Goal: Task Accomplishment & Management: Use online tool/utility

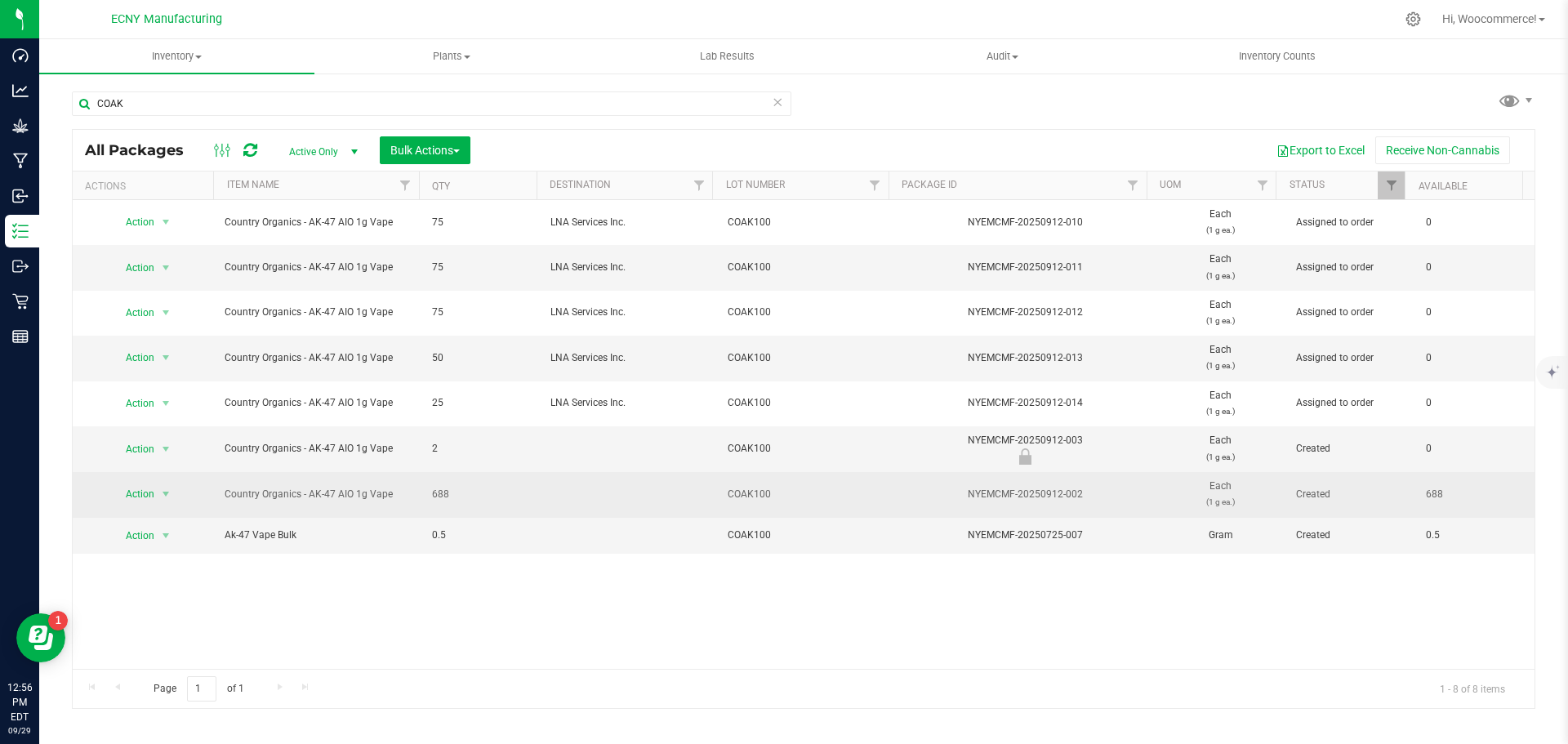
click at [130, 505] on span "Action" at bounding box center [132, 495] width 44 height 23
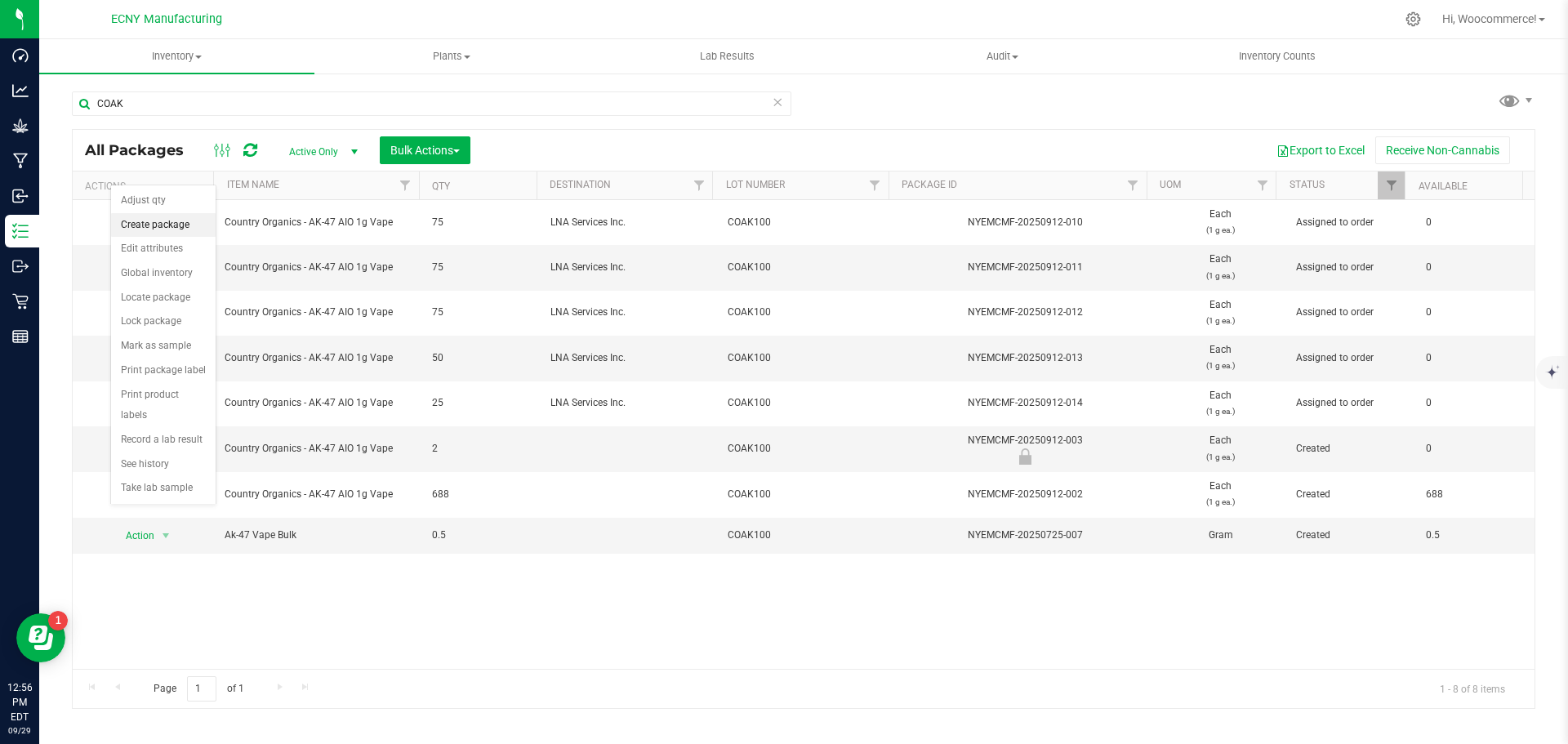
click at [140, 224] on li "Create package" at bounding box center [163, 225] width 104 height 24
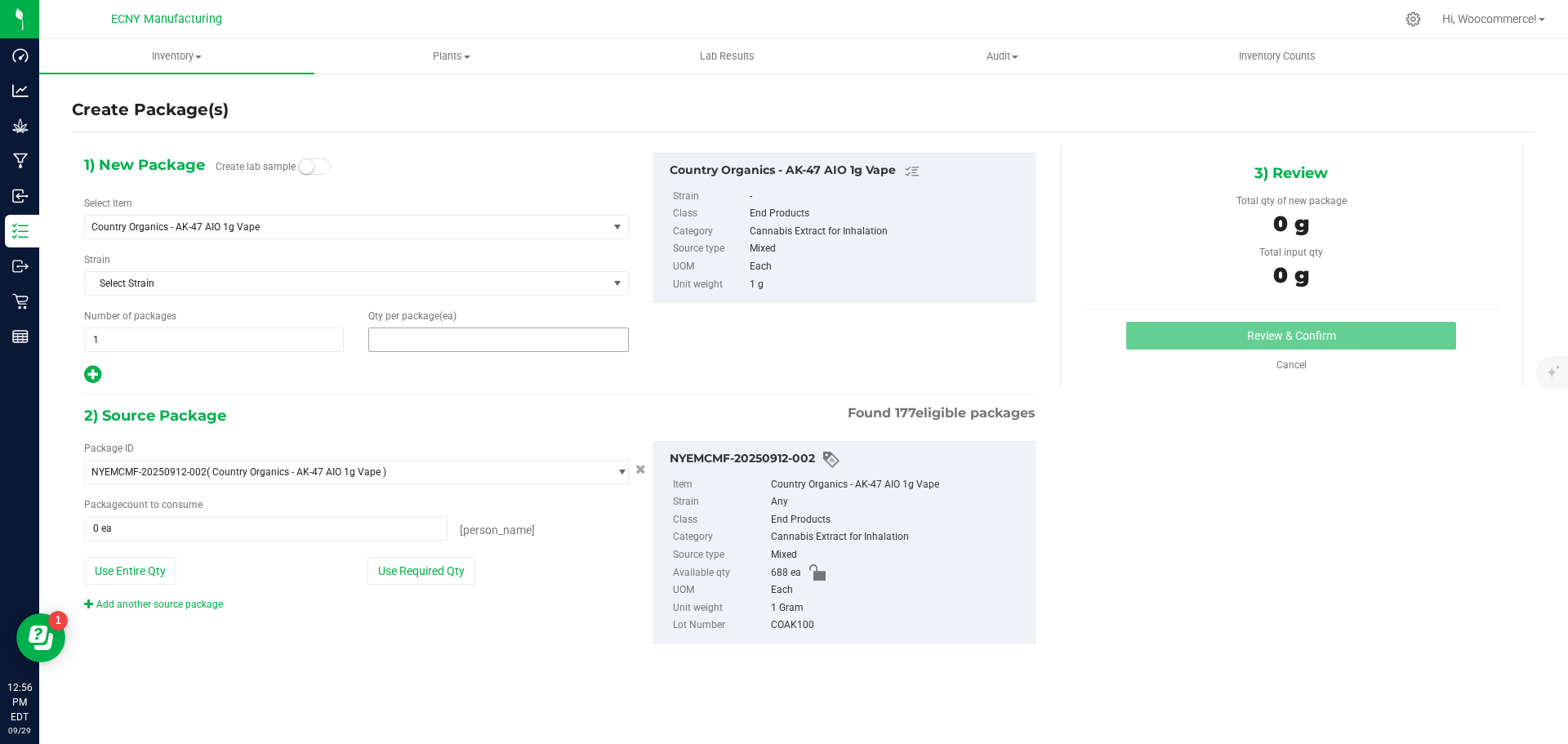
click at [543, 347] on span at bounding box center [497, 339] width 260 height 24
type input "75"
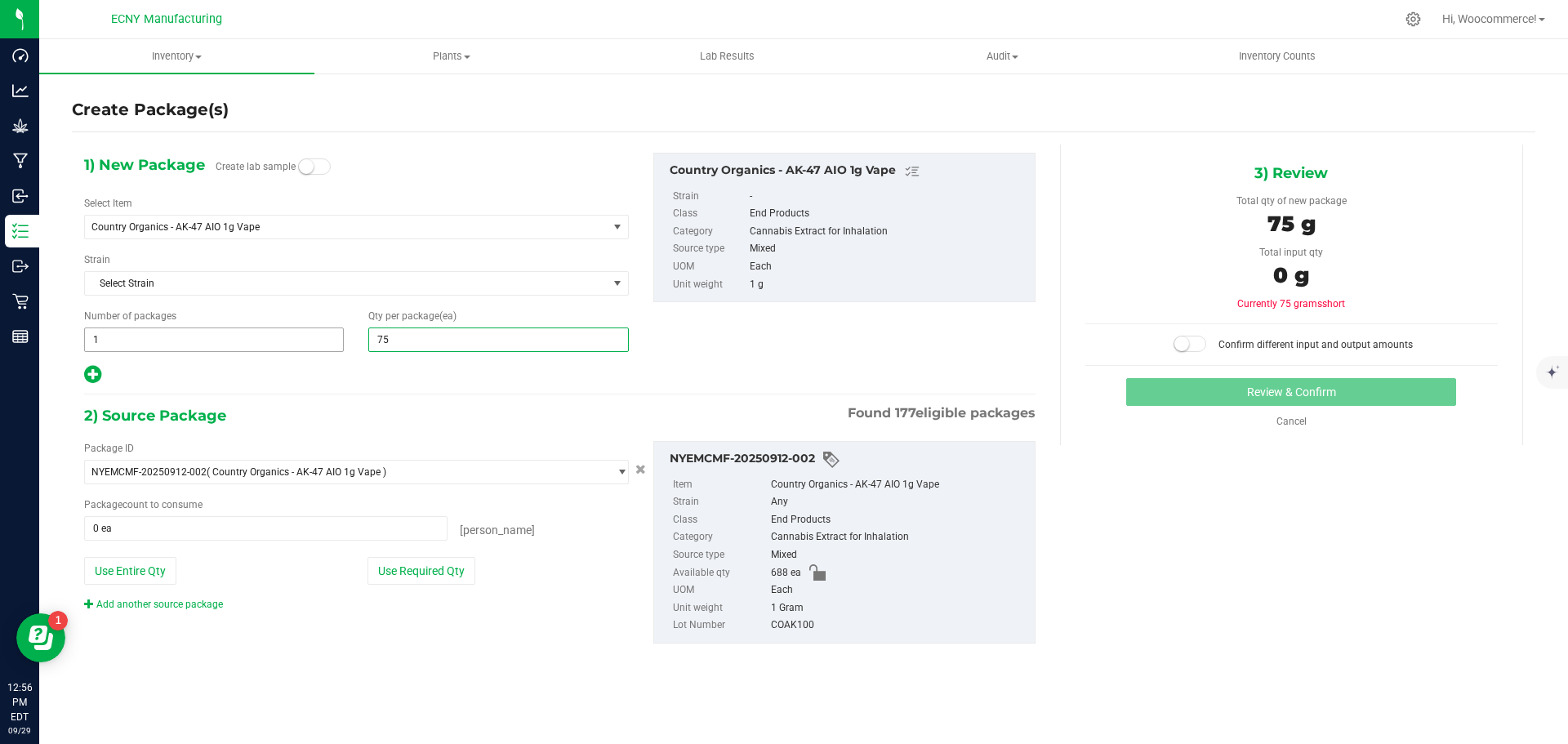
type input "75"
click at [286, 349] on span "1 1" at bounding box center [213, 339] width 260 height 24
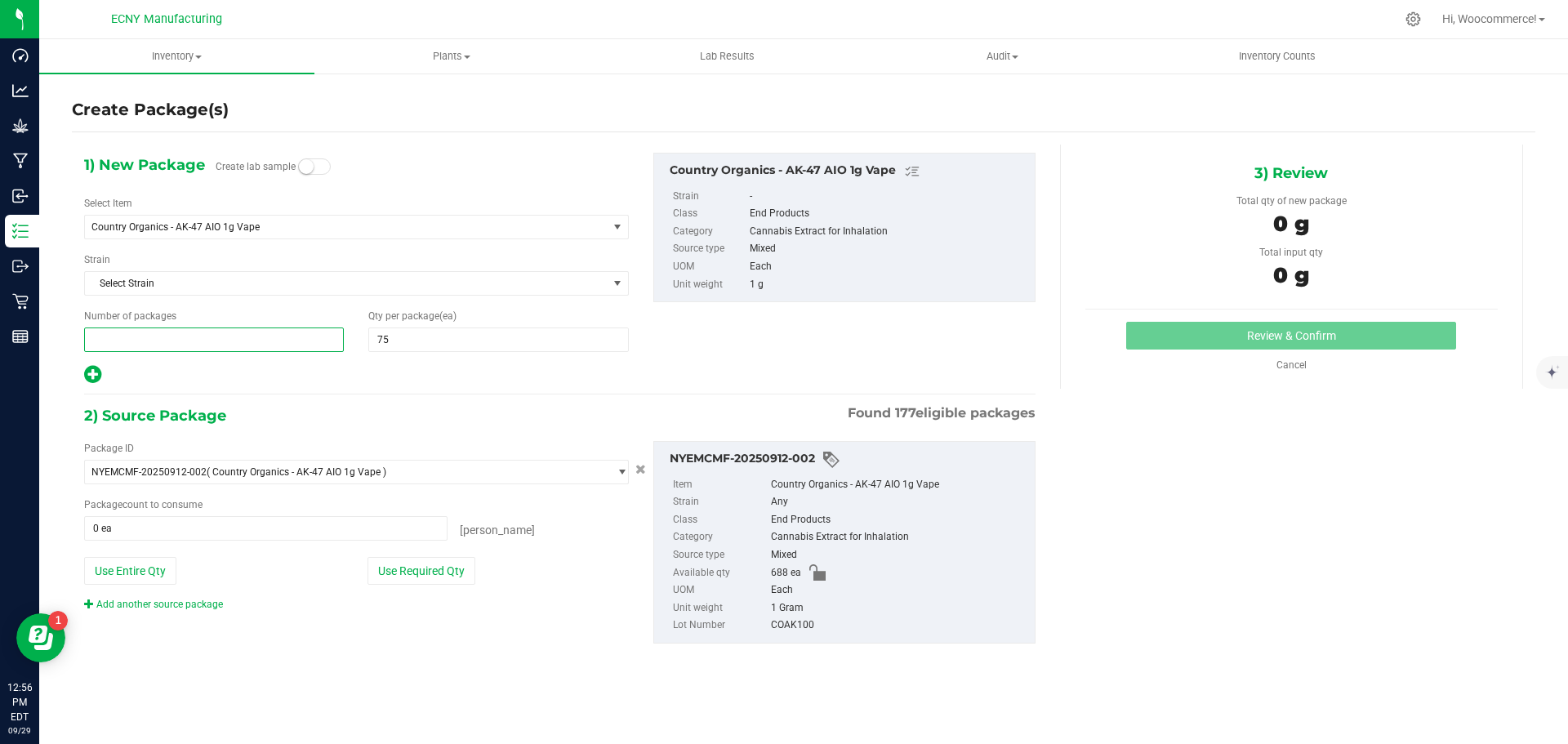
type input "2"
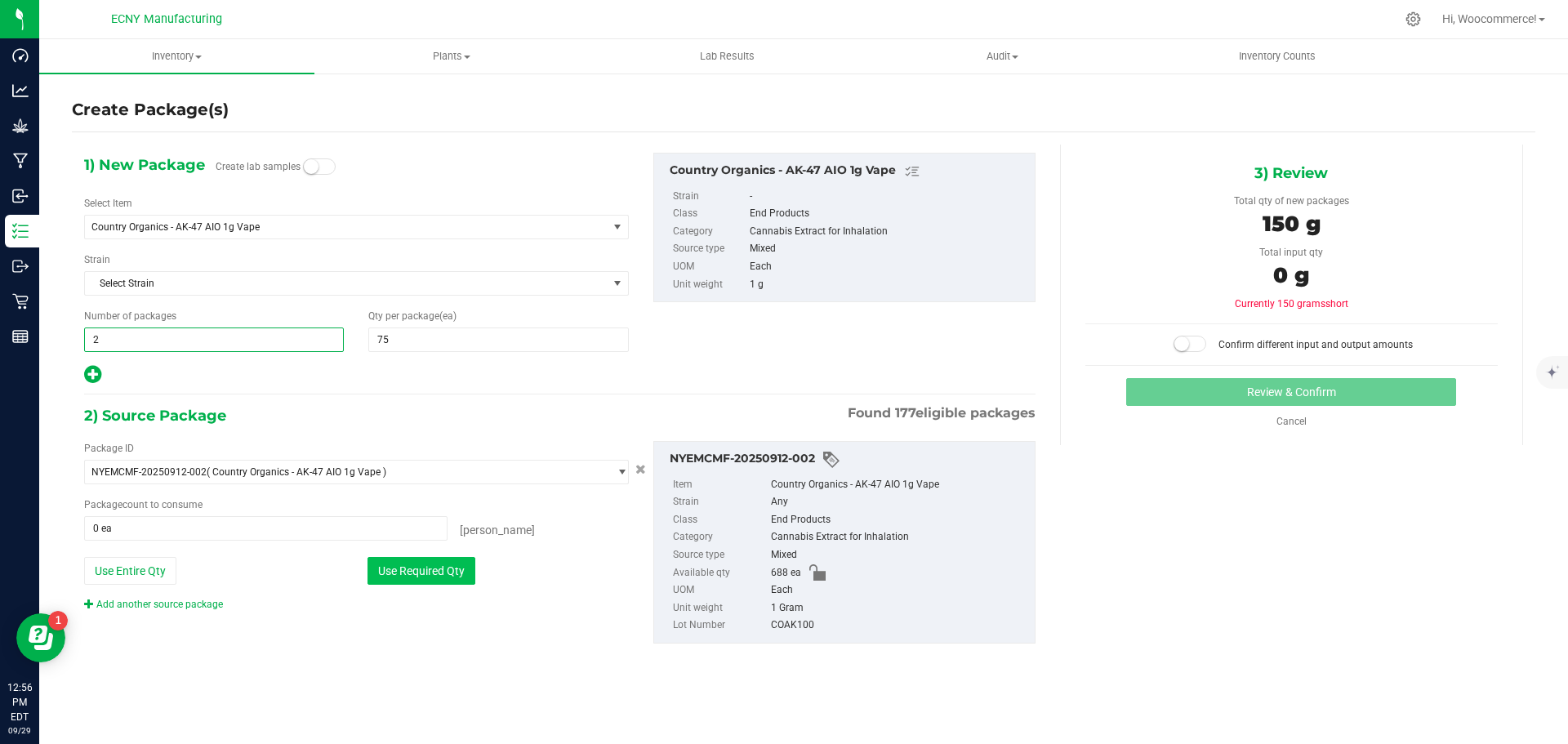
type input "2"
click at [396, 577] on button "Use Required Qty" at bounding box center [421, 571] width 108 height 28
type input "150 ea"
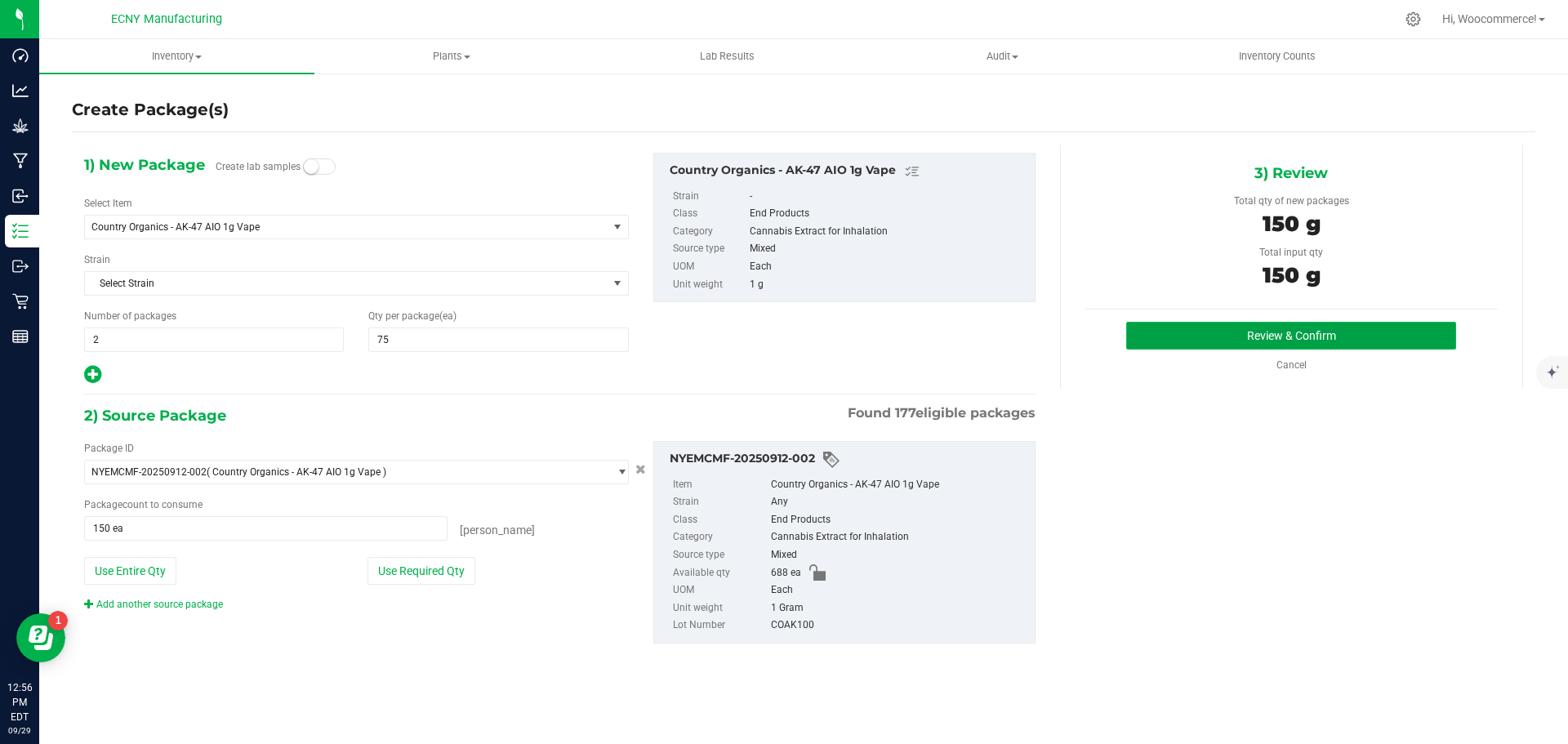
click at [1149, 342] on button "Review & Confirm" at bounding box center [1291, 335] width 330 height 28
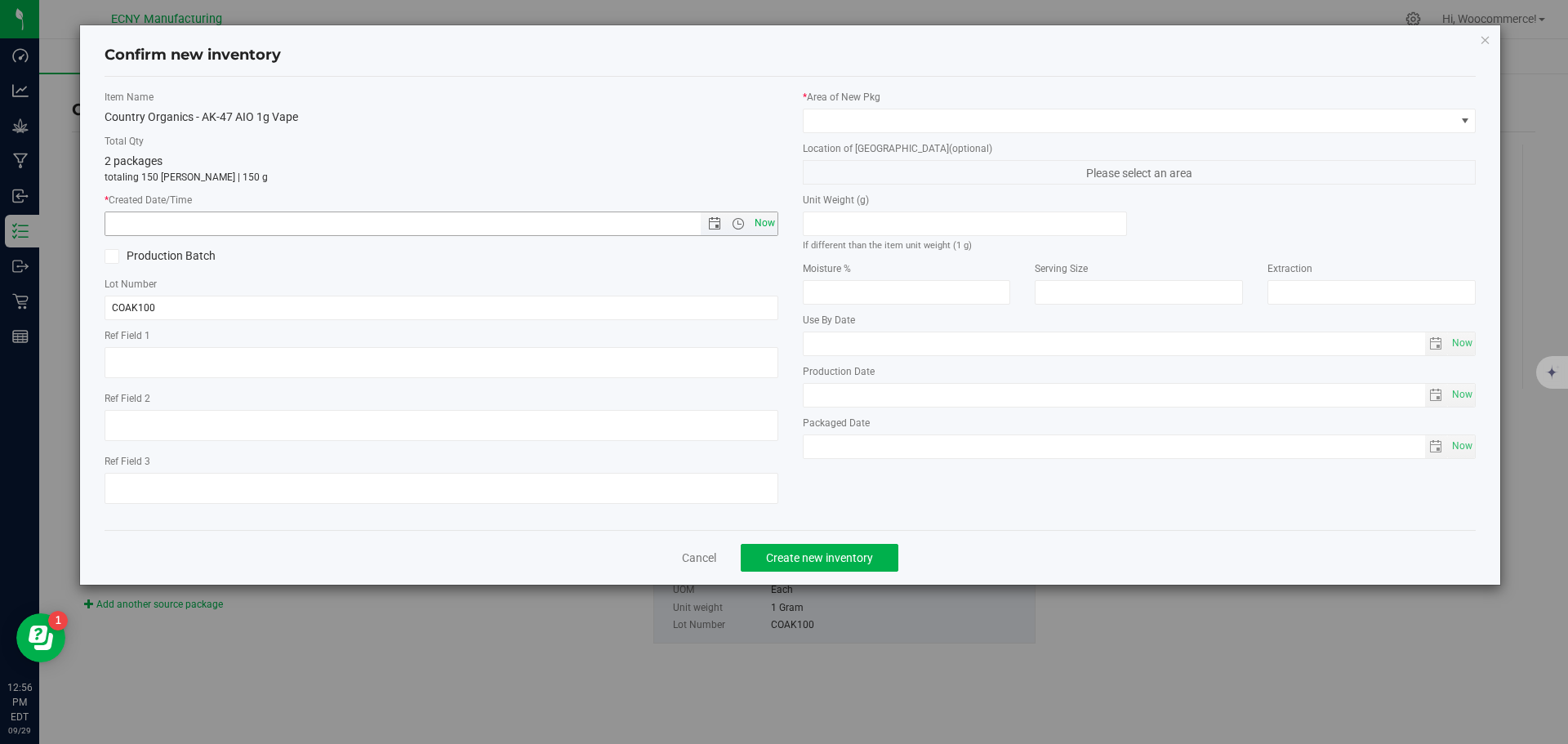
click at [758, 216] on span "Now" at bounding box center [764, 223] width 28 height 24
type input "[DATE] 12:56 PM"
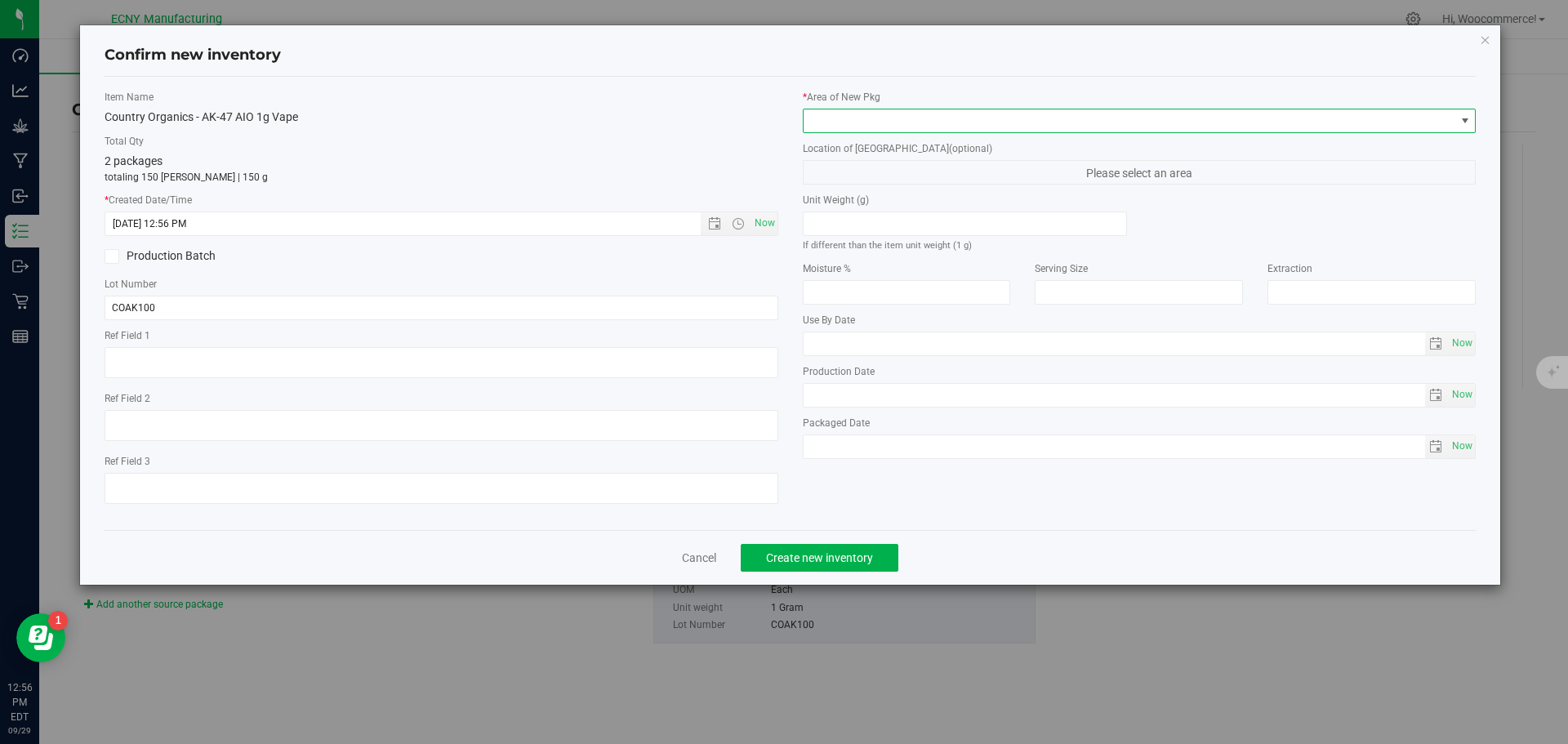
click at [839, 130] on span at bounding box center [1130, 121] width 652 height 23
click at [834, 186] on li "Storage Room 1" at bounding box center [1139, 188] width 672 height 23
click at [786, 560] on span "Create new inventory" at bounding box center [820, 557] width 107 height 13
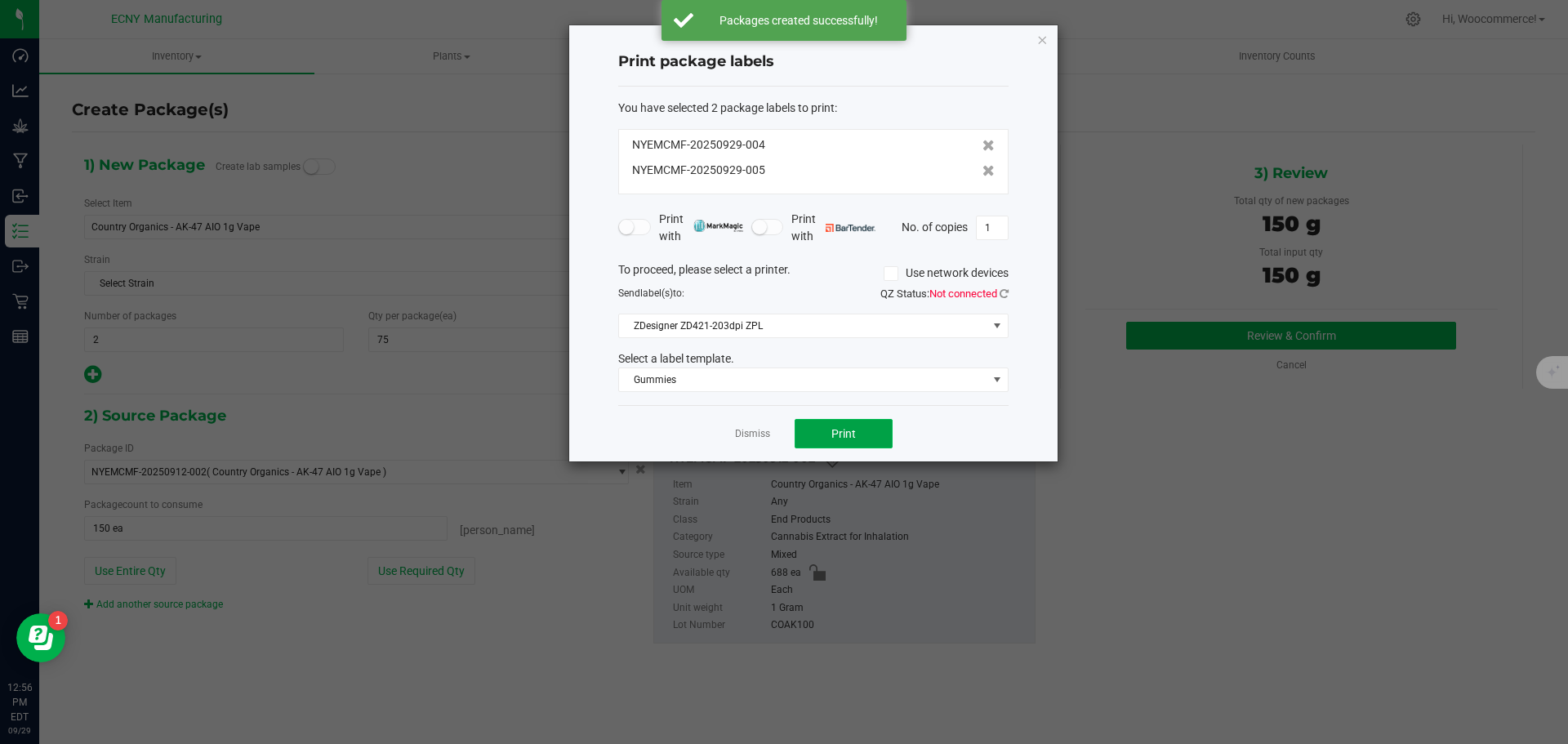
click at [855, 433] on span "Print" at bounding box center [843, 433] width 24 height 13
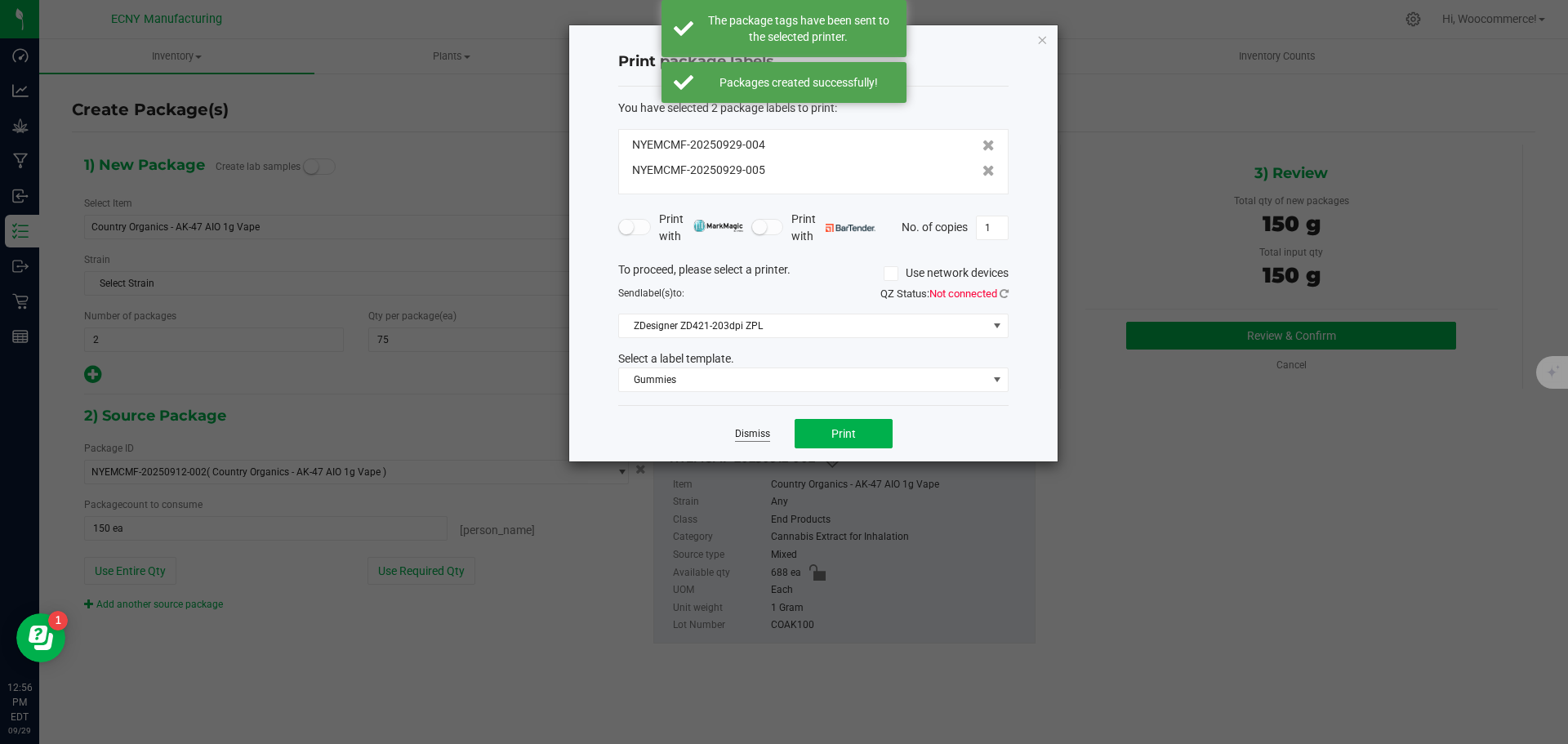
click at [756, 436] on link "Dismiss" at bounding box center [752, 434] width 35 height 14
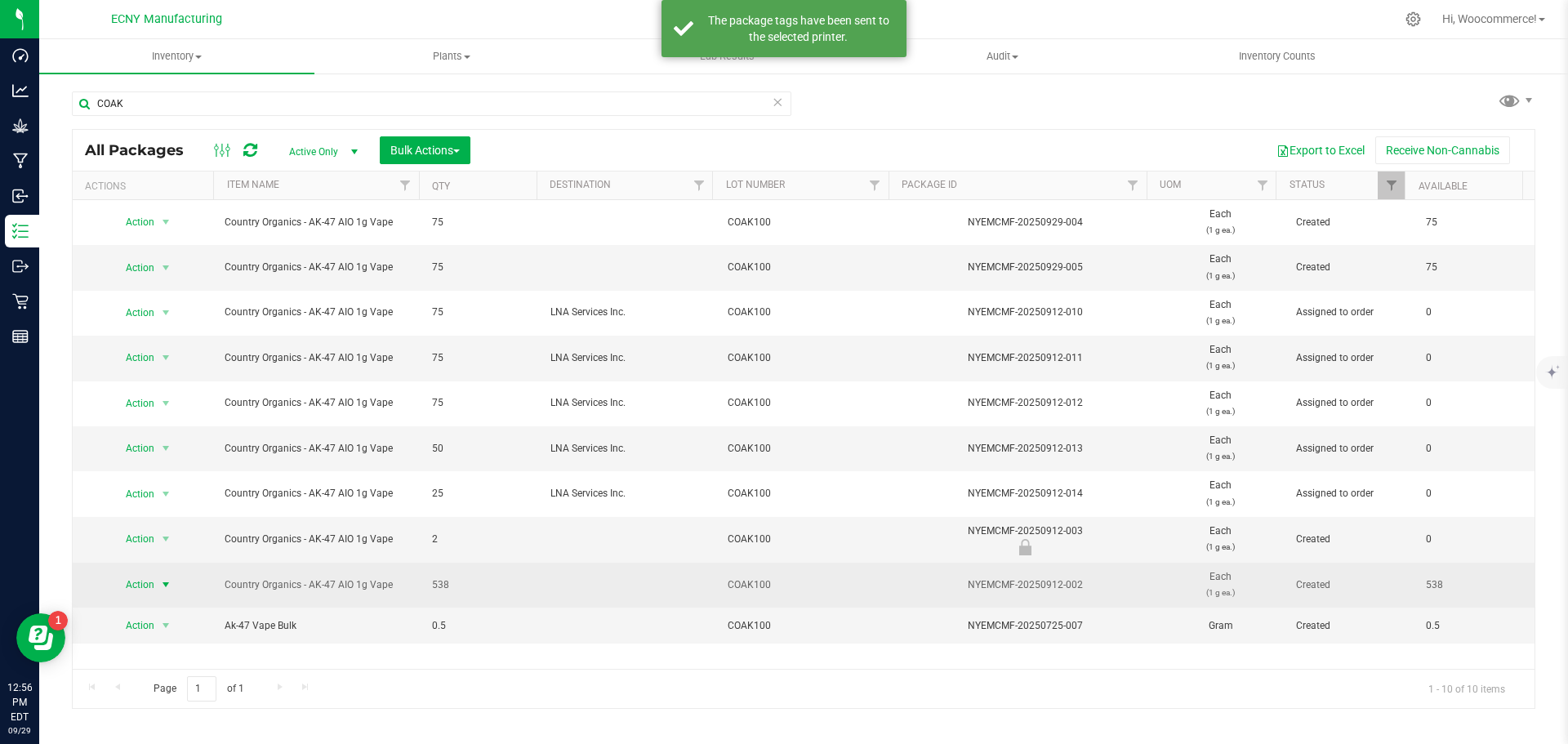
click at [148, 589] on span "Action" at bounding box center [132, 585] width 44 height 23
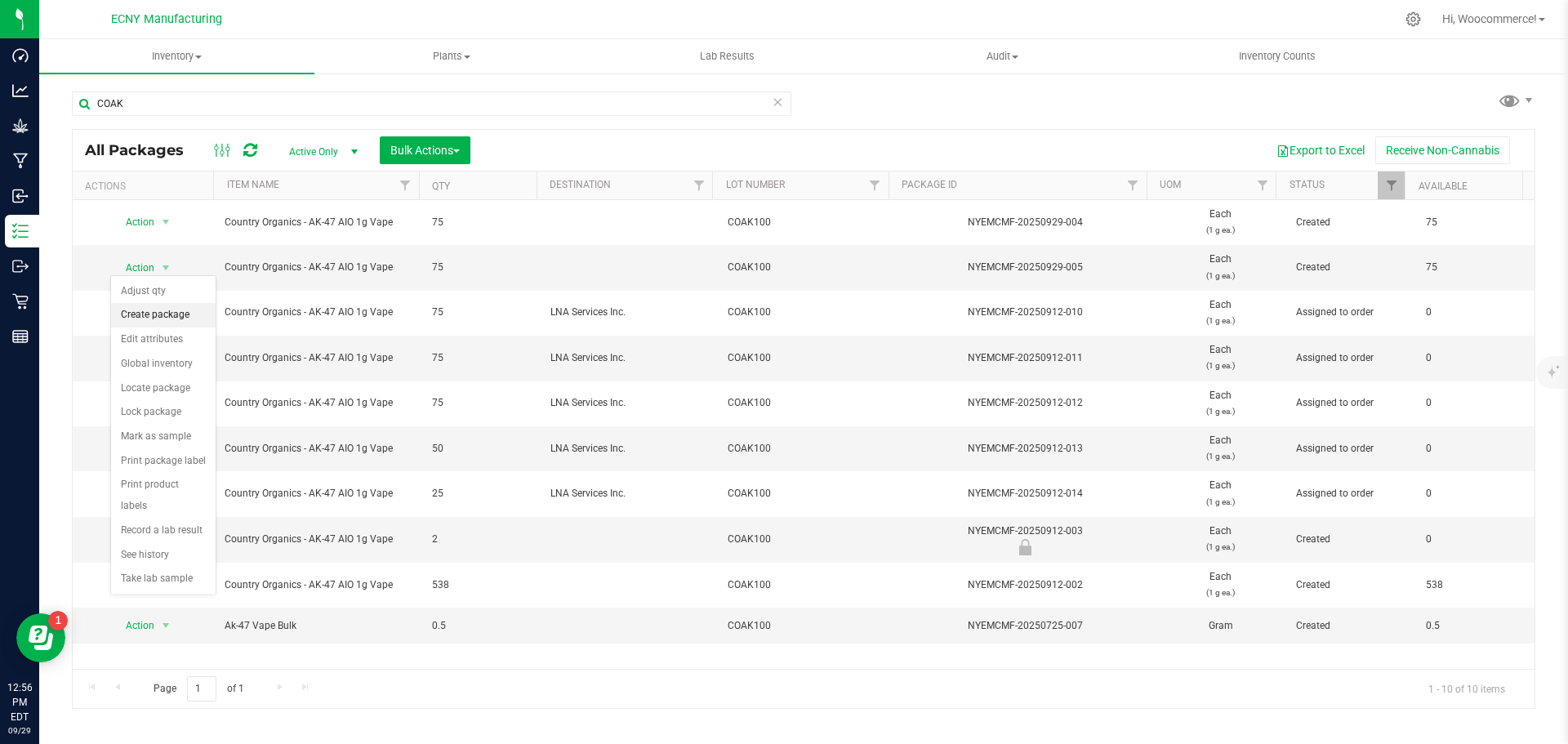
click at [163, 314] on li "Create package" at bounding box center [163, 314] width 104 height 24
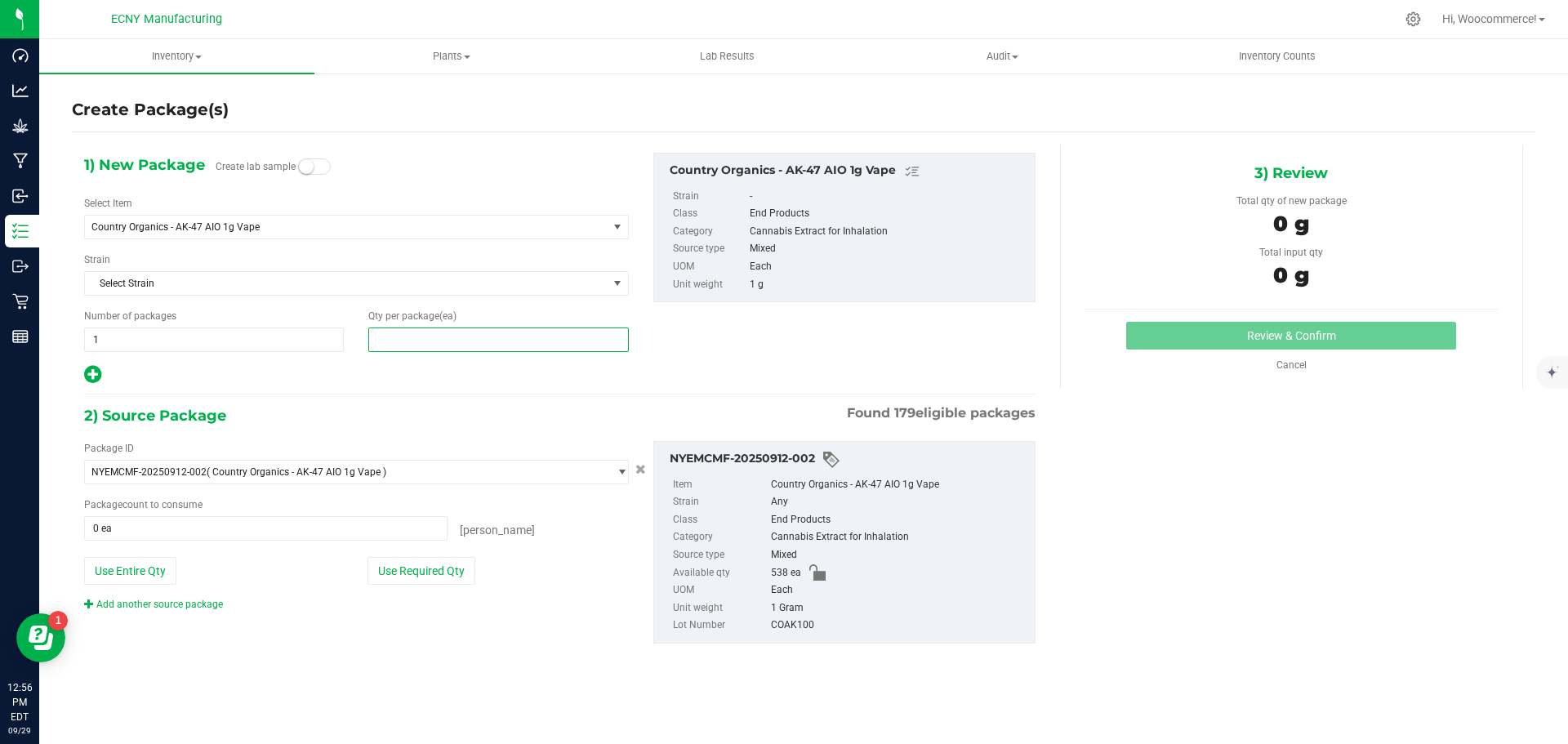
click at [500, 328] on span at bounding box center [497, 339] width 260 height 24
type input "44"
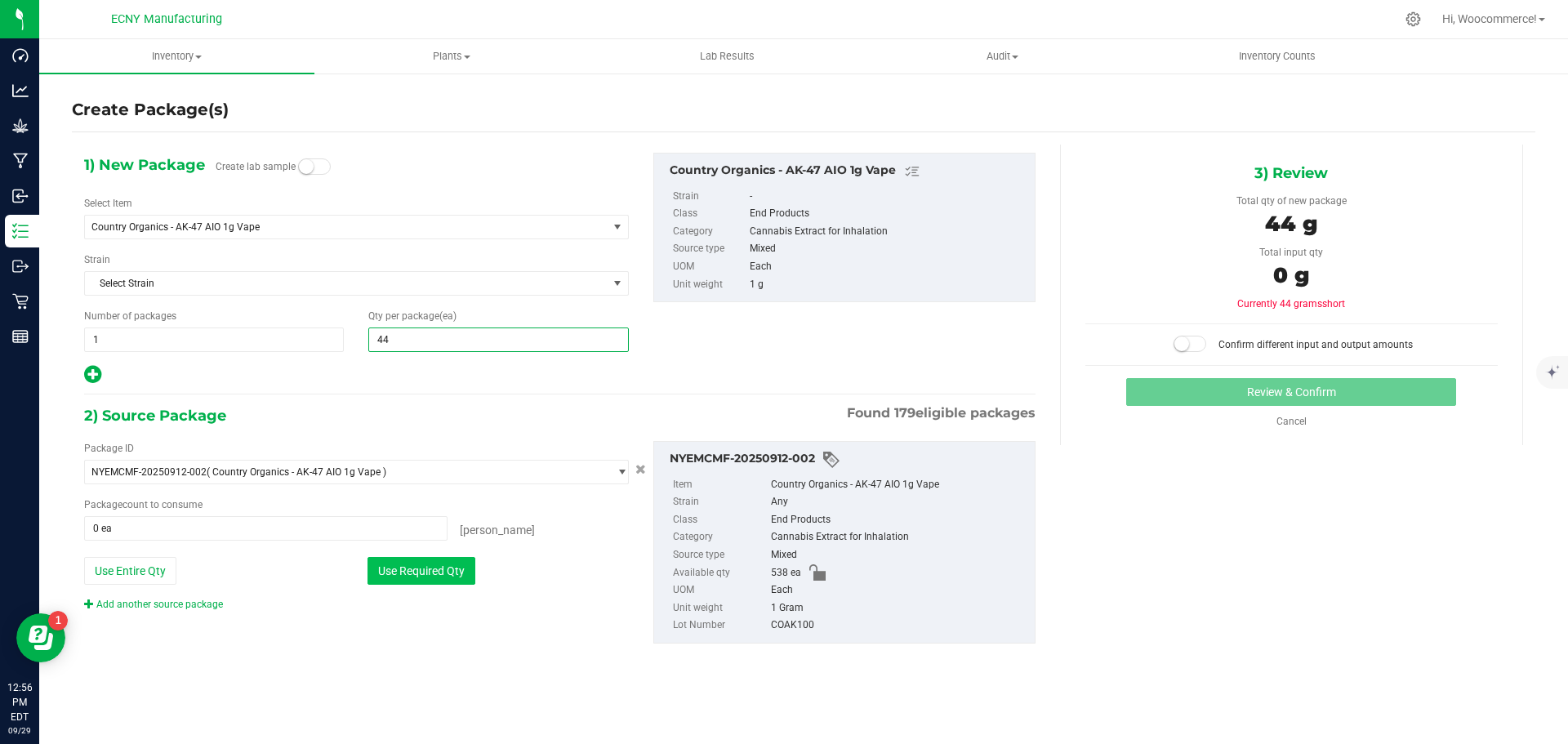
type input "44"
click at [426, 570] on button "Use Required Qty" at bounding box center [421, 571] width 108 height 28
type input "44 ea"
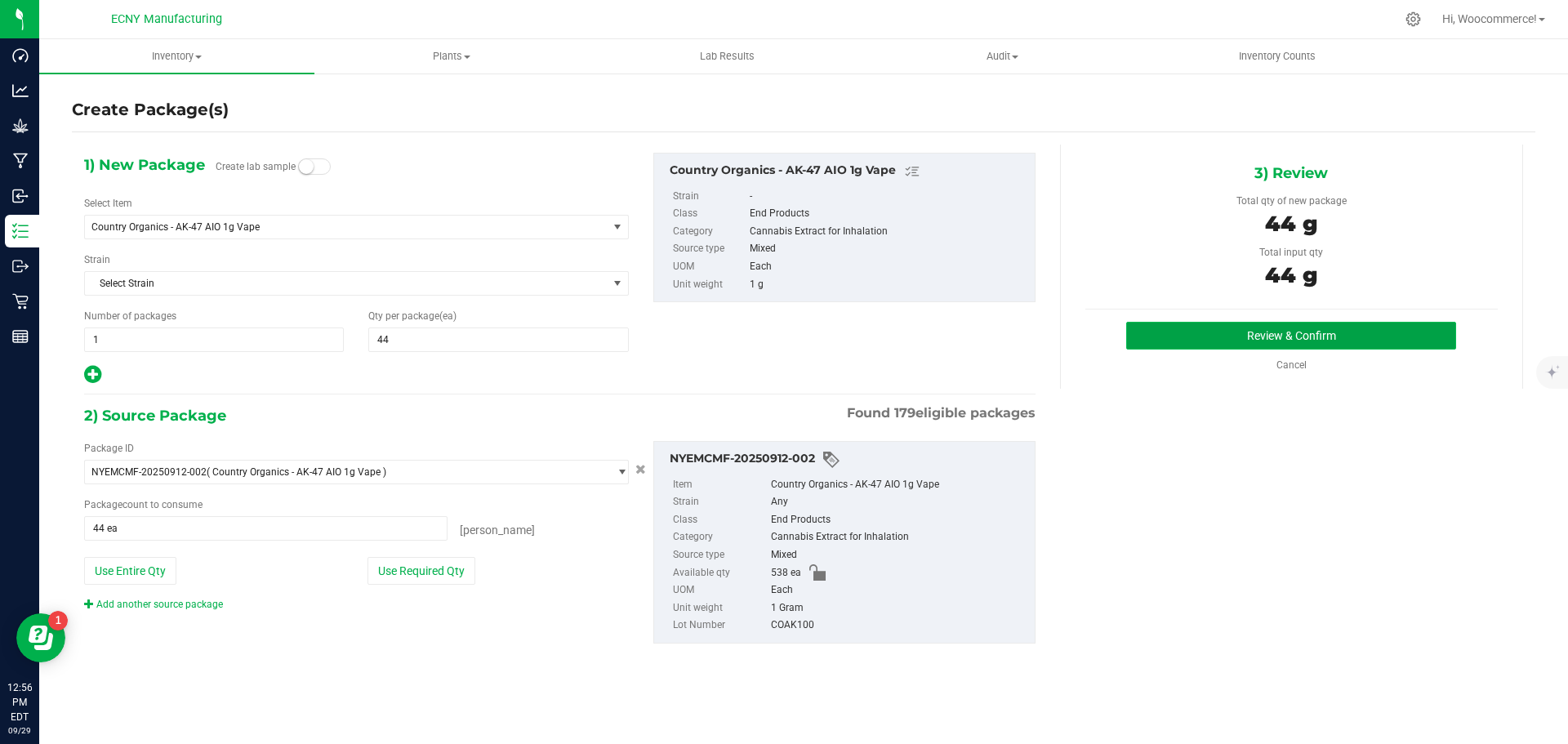
click at [1284, 322] on button "Review & Confirm" at bounding box center [1291, 335] width 330 height 28
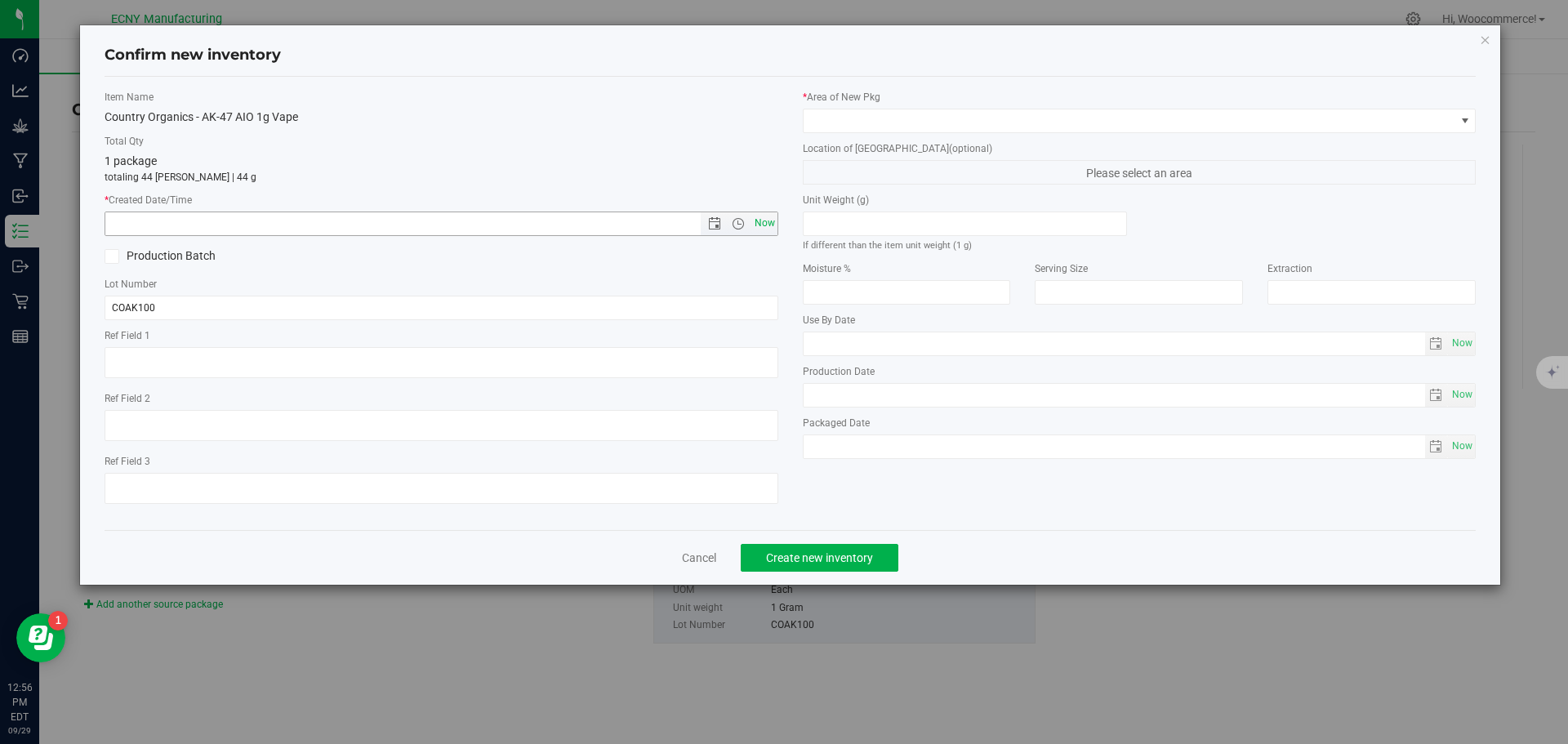
click at [763, 219] on span "Now" at bounding box center [764, 223] width 28 height 24
type input "[DATE] 12:56 PM"
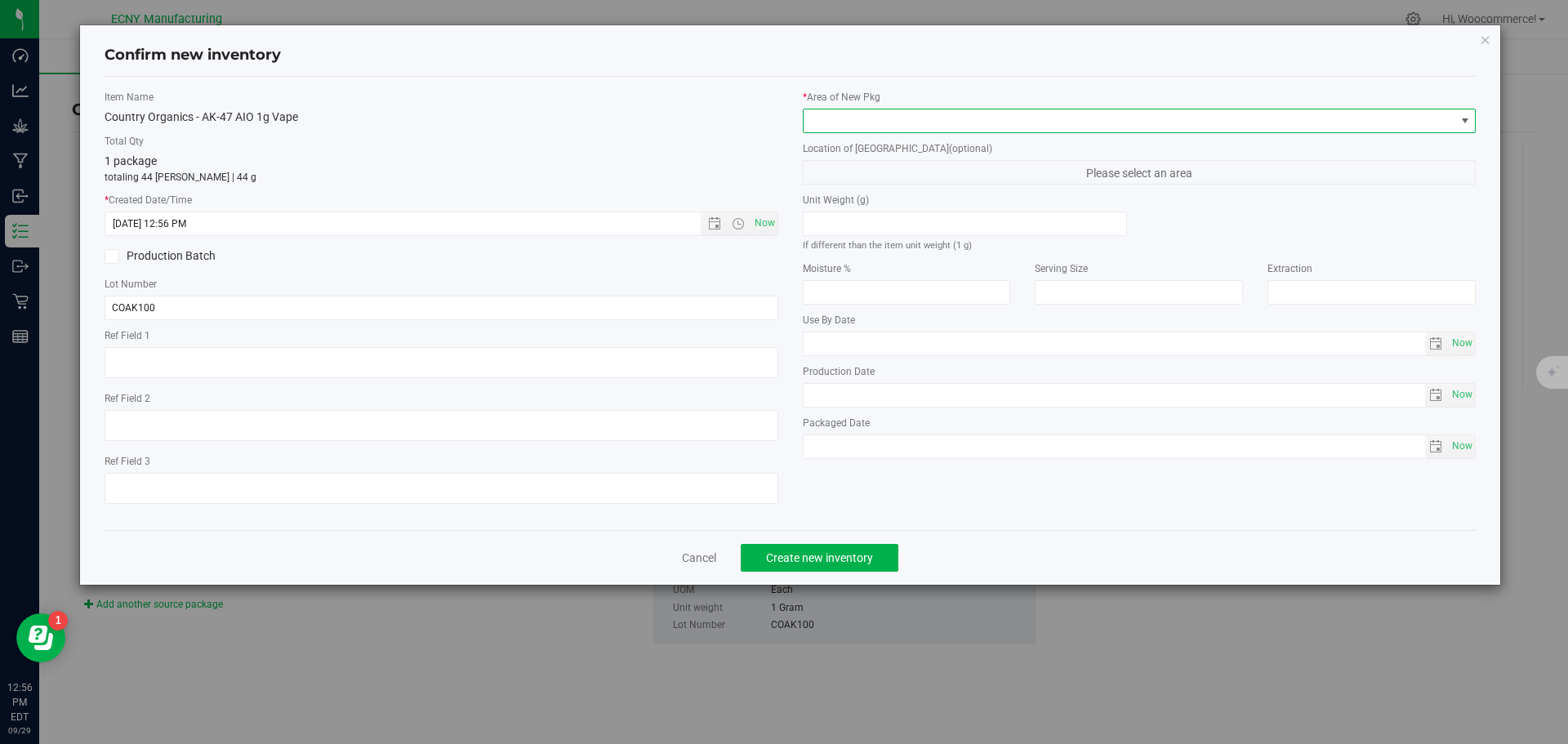
click at [823, 120] on span at bounding box center [1130, 121] width 652 height 23
click at [818, 180] on li "Storage Room 1" at bounding box center [1139, 188] width 672 height 23
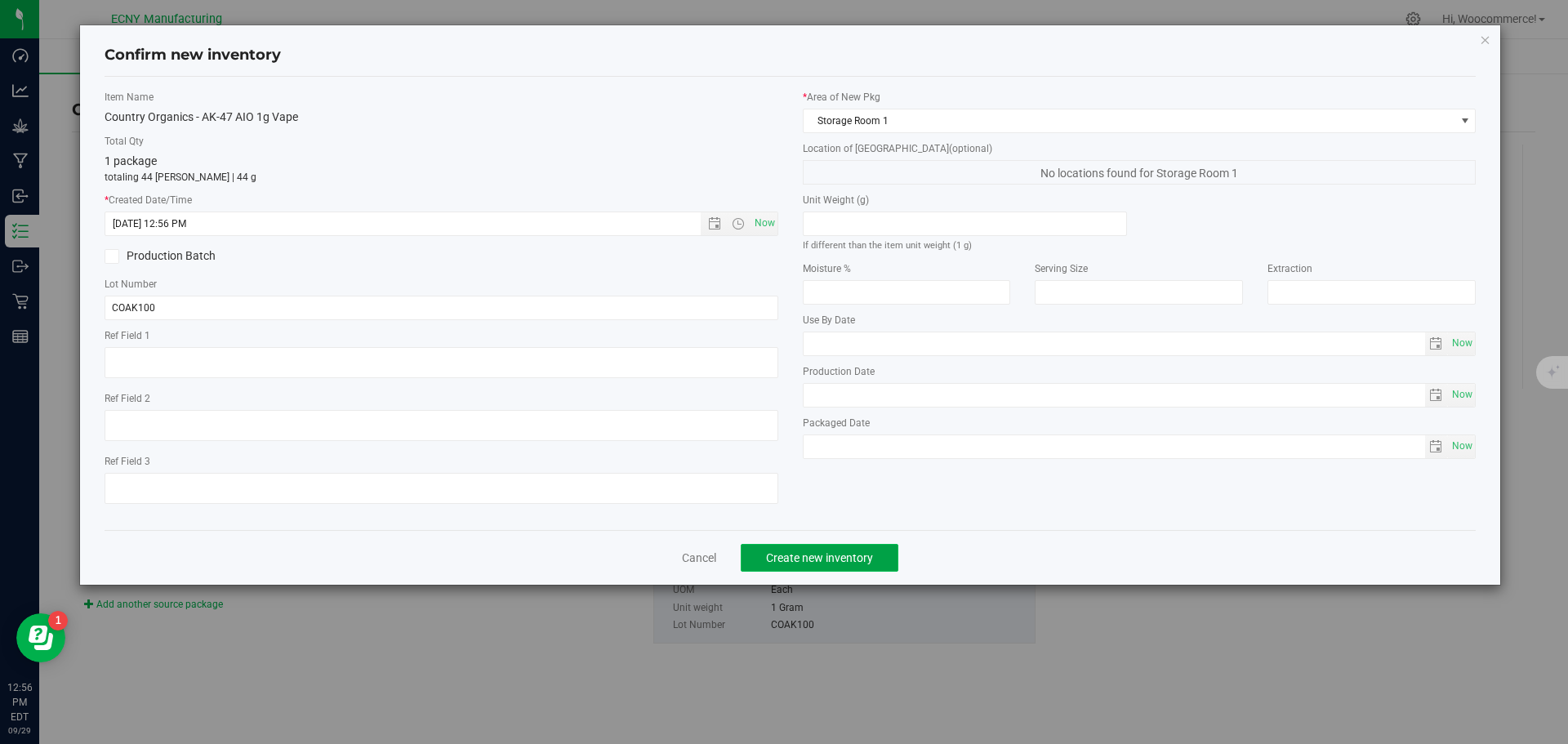
click at [813, 547] on button "Create new inventory" at bounding box center [820, 557] width 158 height 28
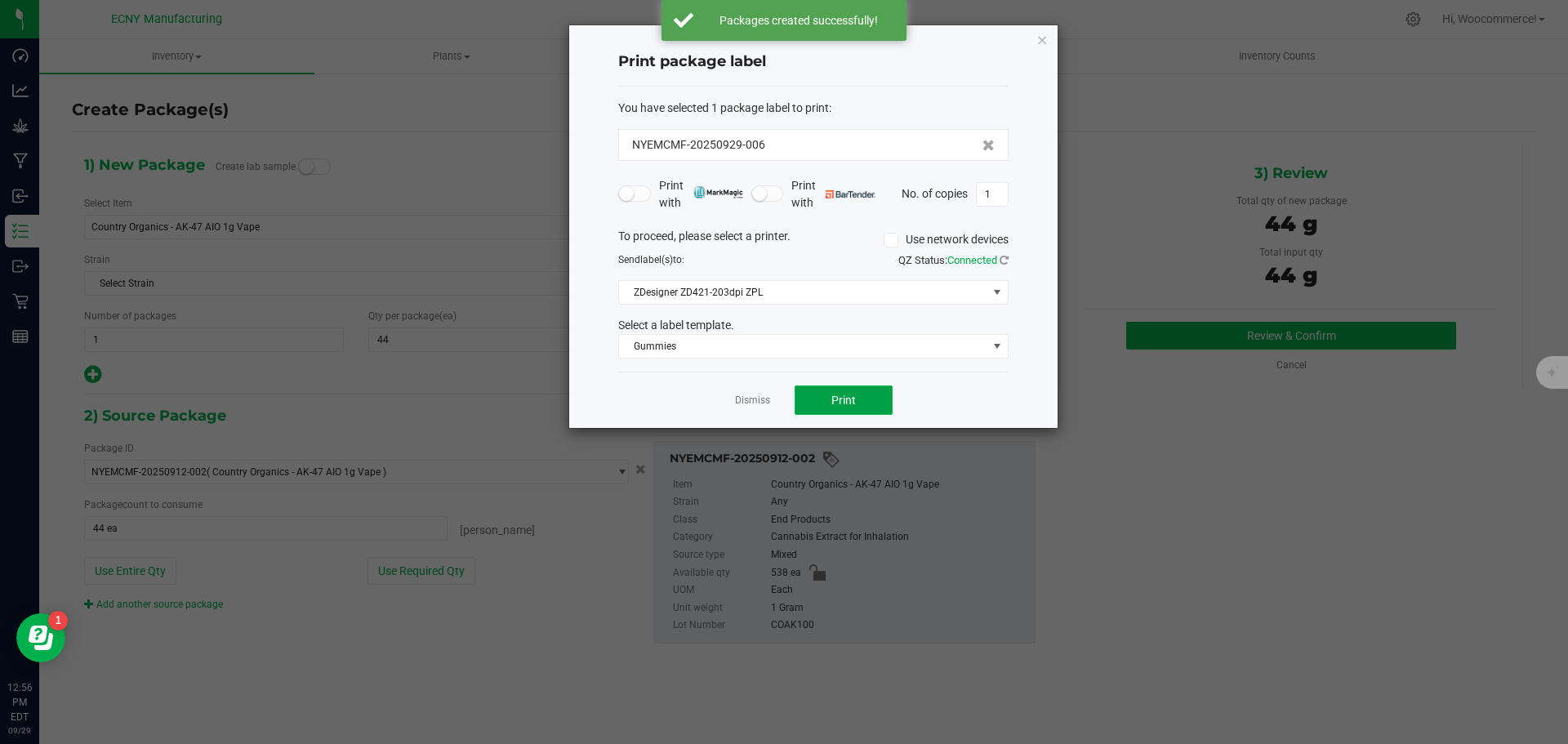
click at [835, 413] on button "Print" at bounding box center [844, 400] width 98 height 29
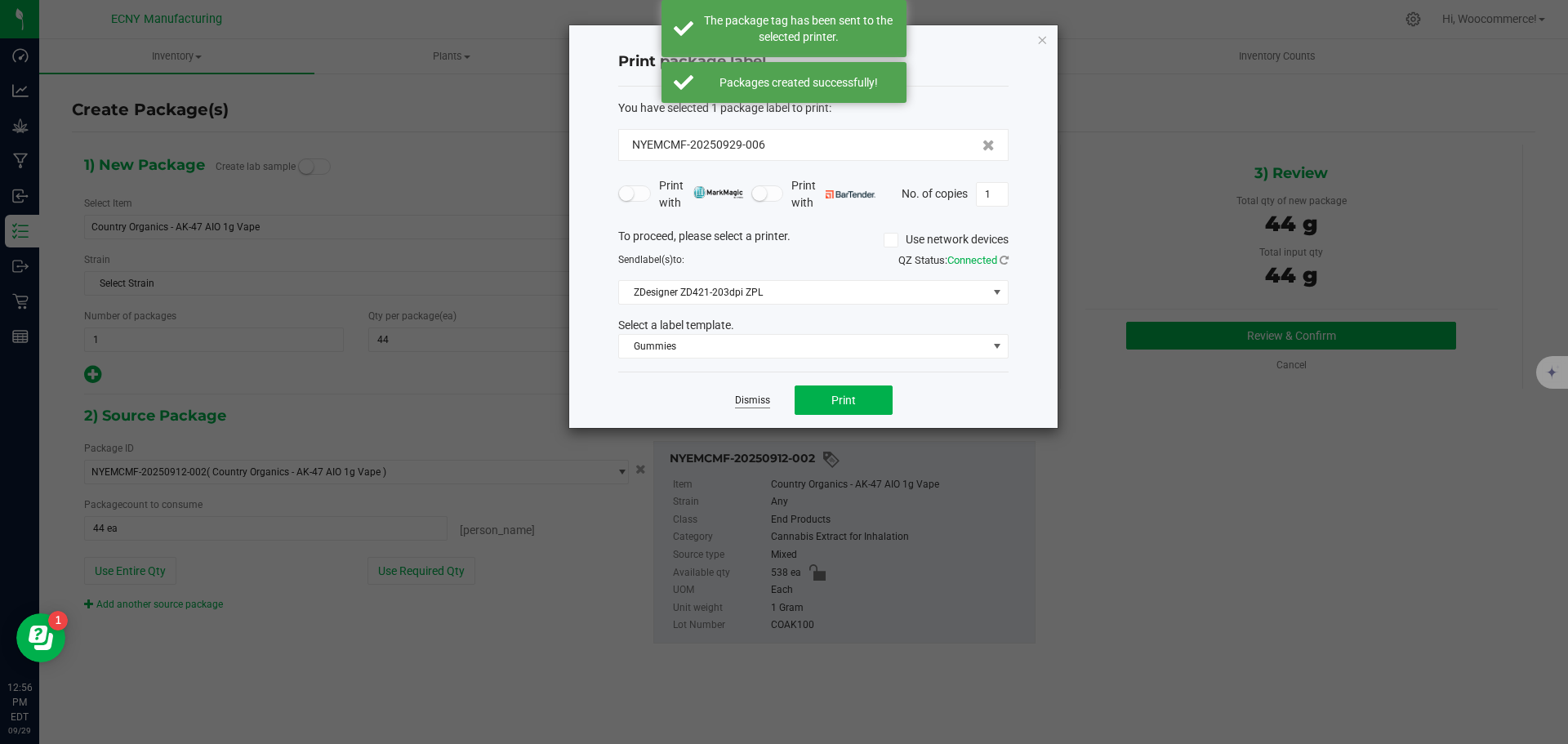
click at [761, 397] on link "Dismiss" at bounding box center [752, 401] width 35 height 14
